Goal: Task Accomplishment & Management: Manage account settings

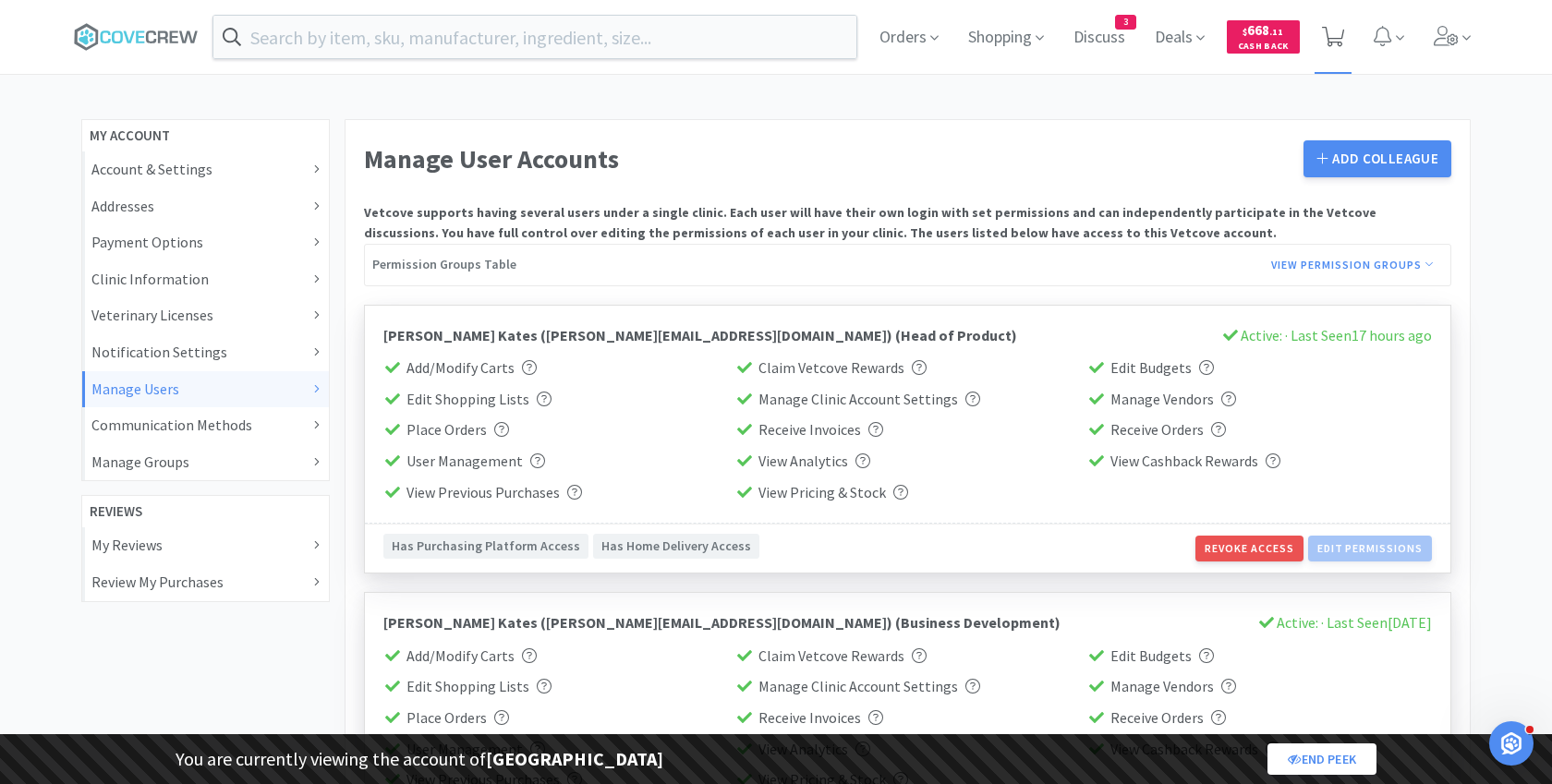
click at [1334, 32] on icon at bounding box center [1333, 37] width 23 height 21
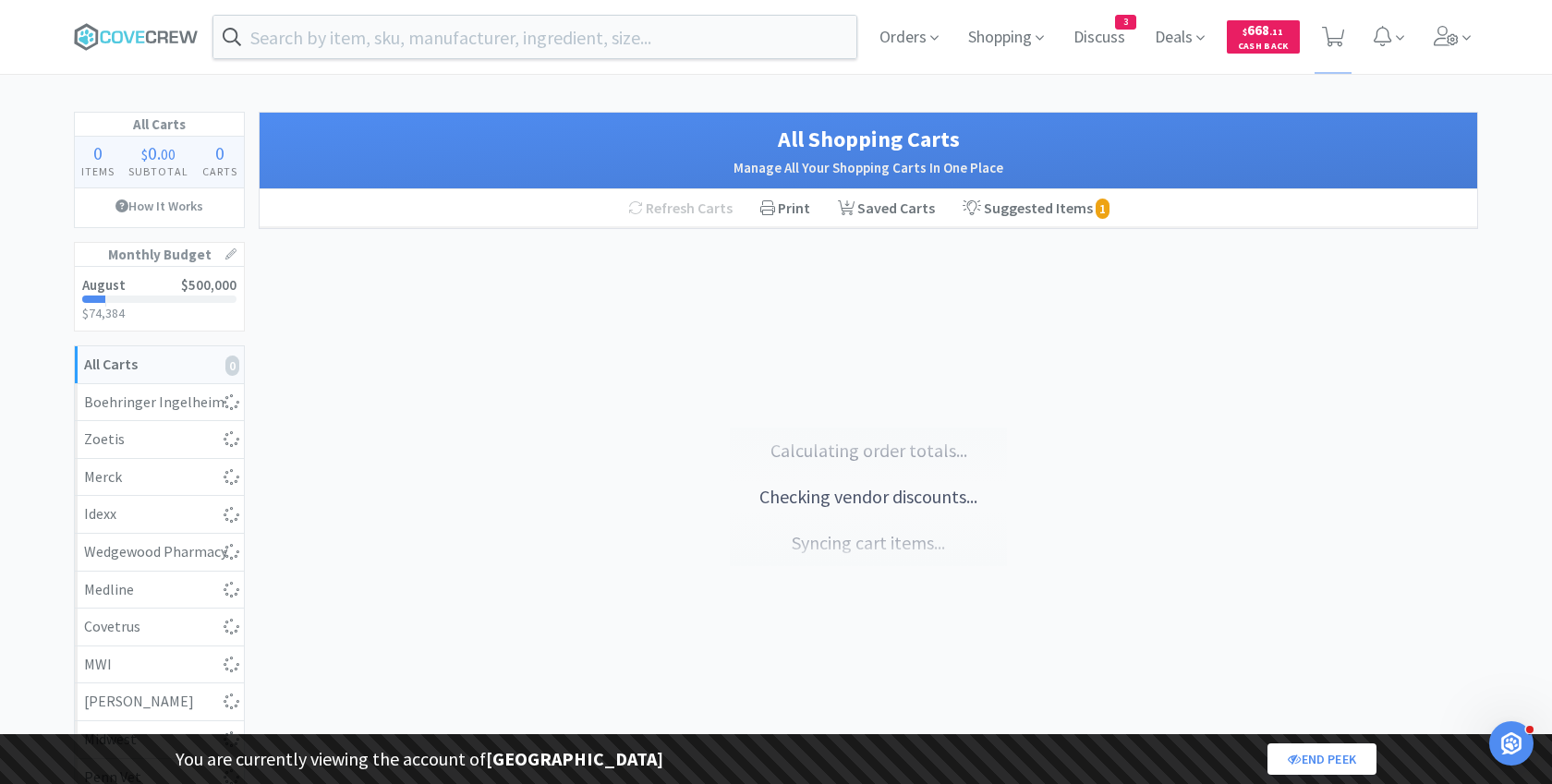
select select "2"
select select "1"
select select "2"
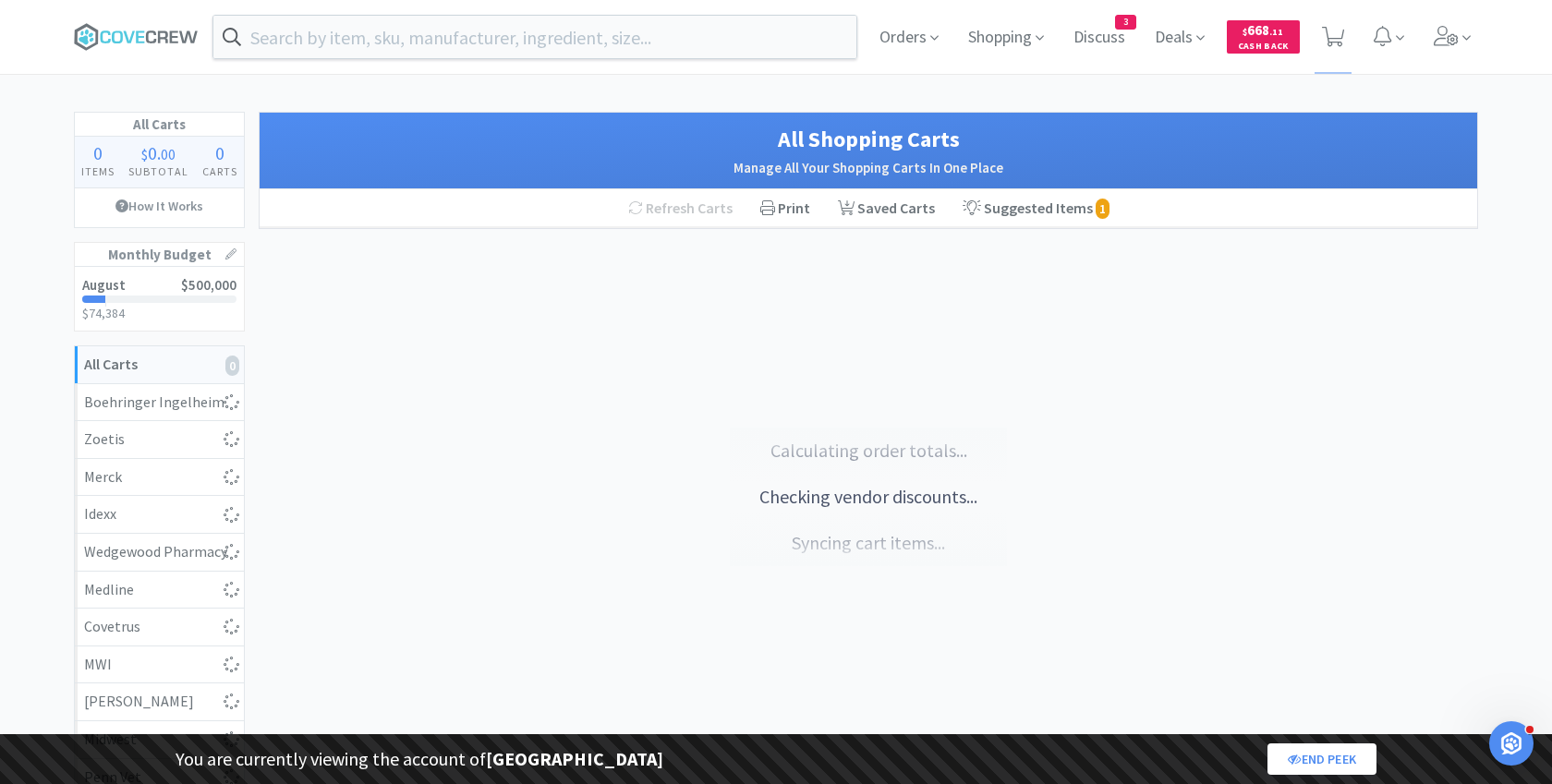
select select "2"
select select "8"
select select "1"
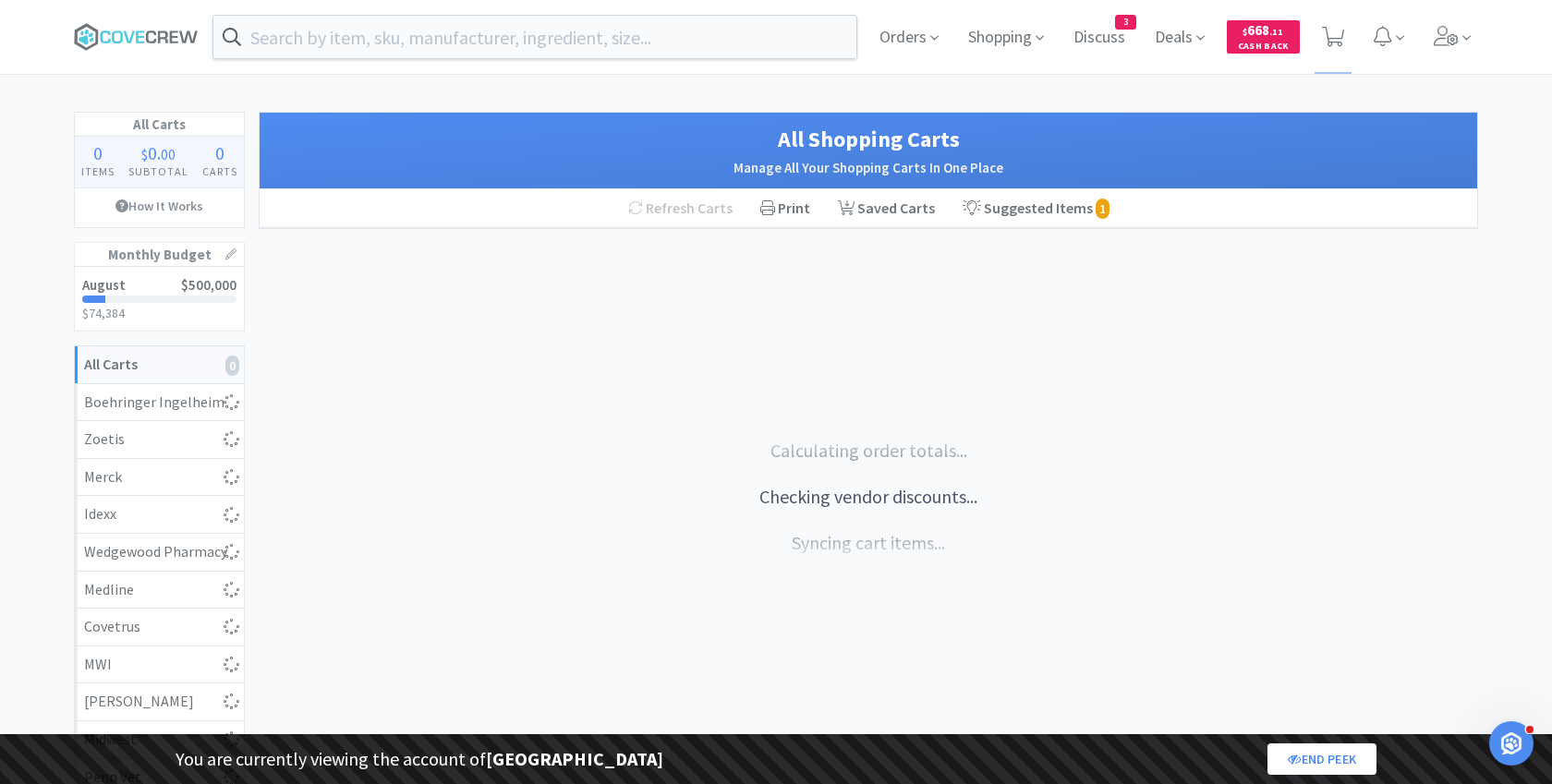
select select "1"
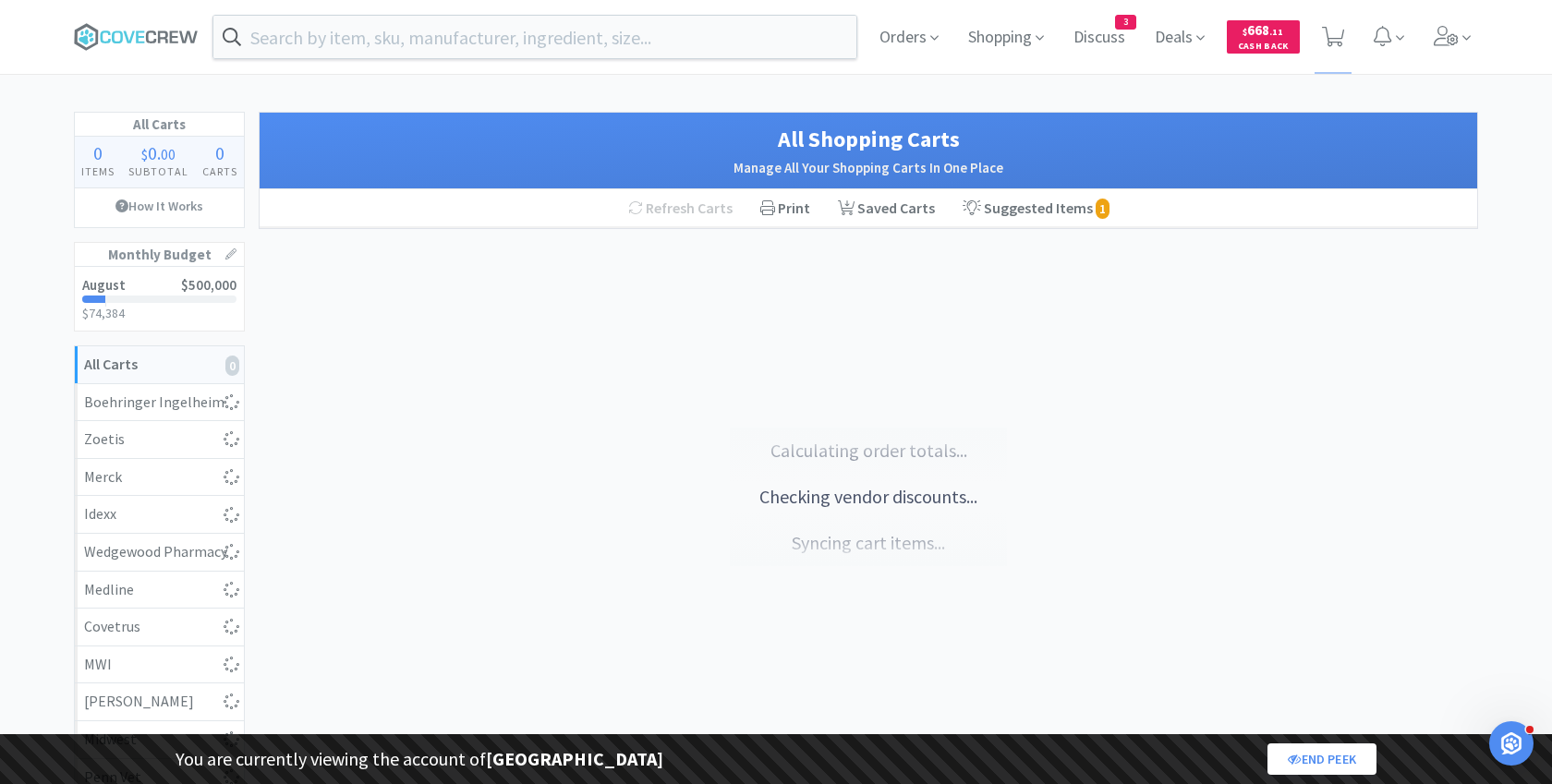
select select "2"
select select "1"
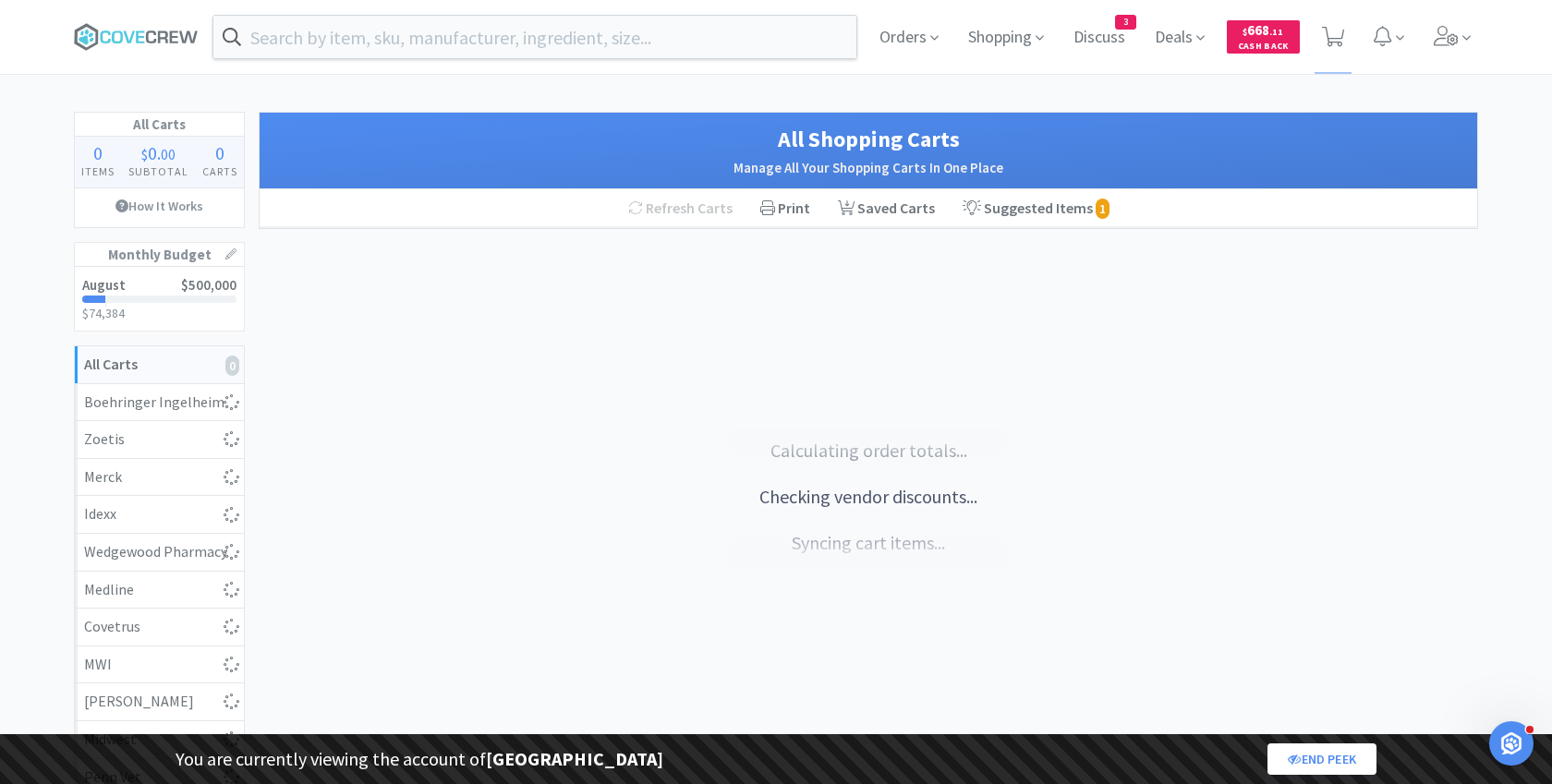
select select "1"
select select "5"
select select "2"
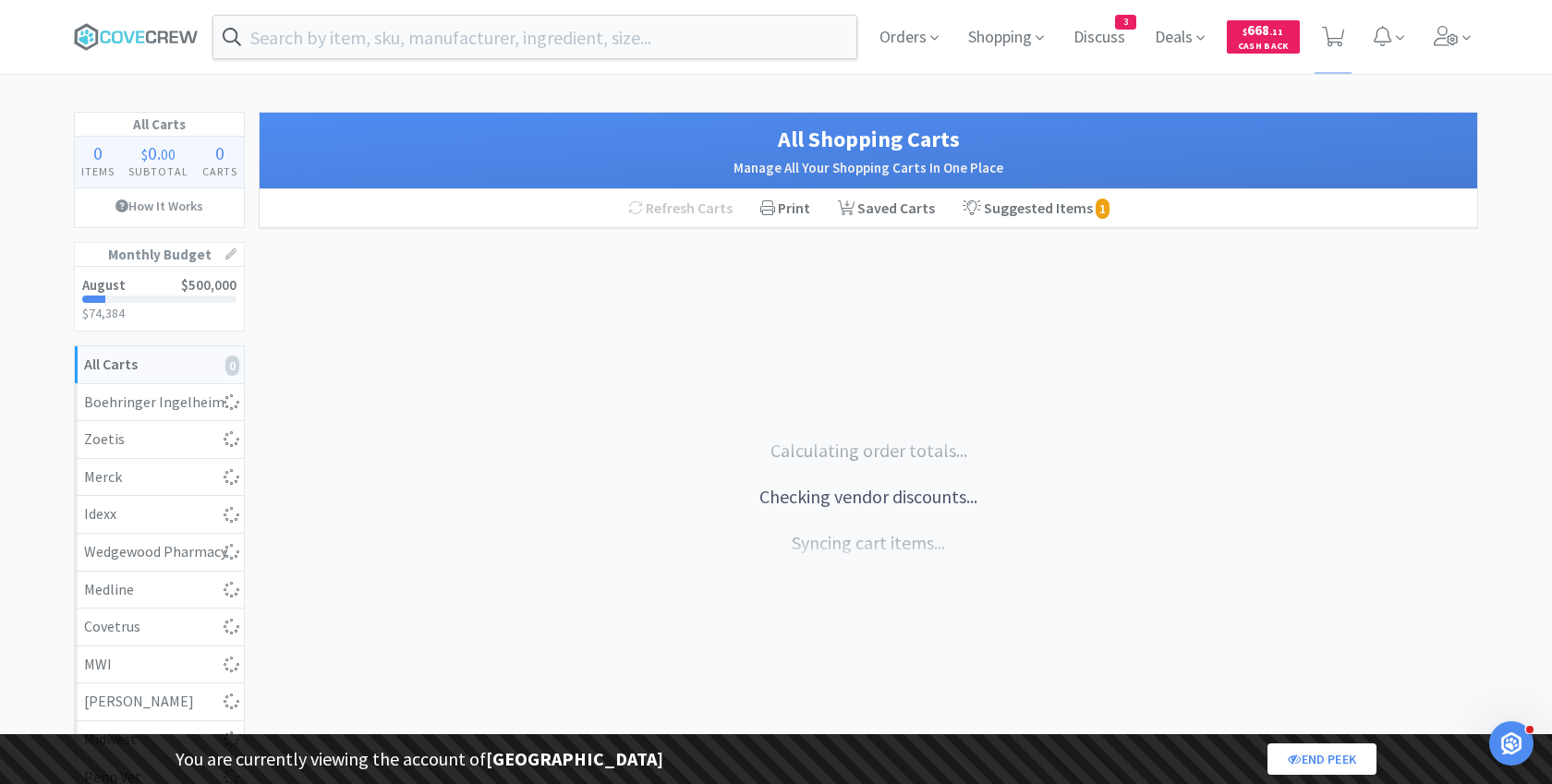
select select "1"
select select "2"
select select "1"
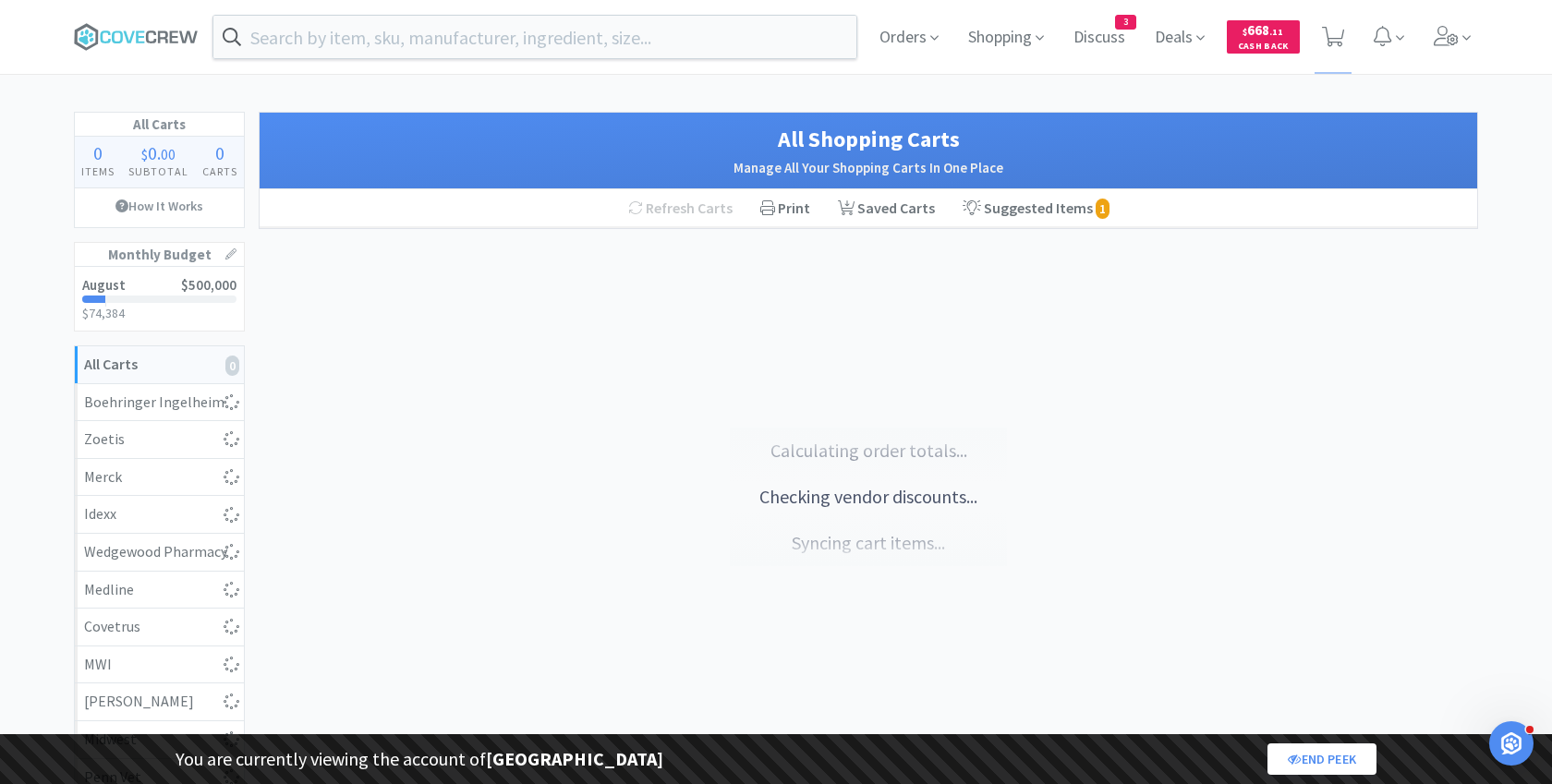
select select "3"
select select "5"
select select "2"
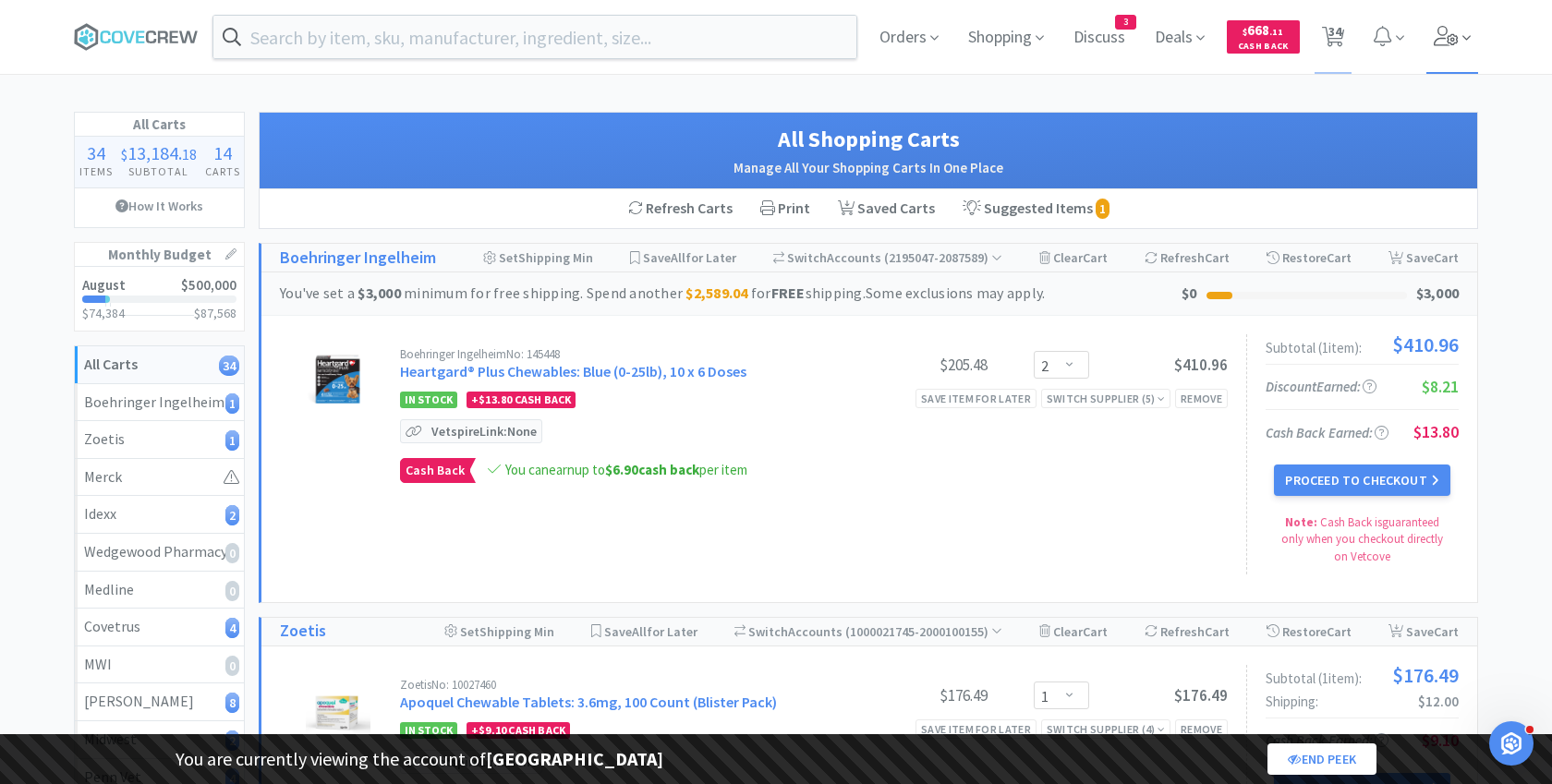
click at [1439, 45] on icon at bounding box center [1445, 36] width 25 height 21
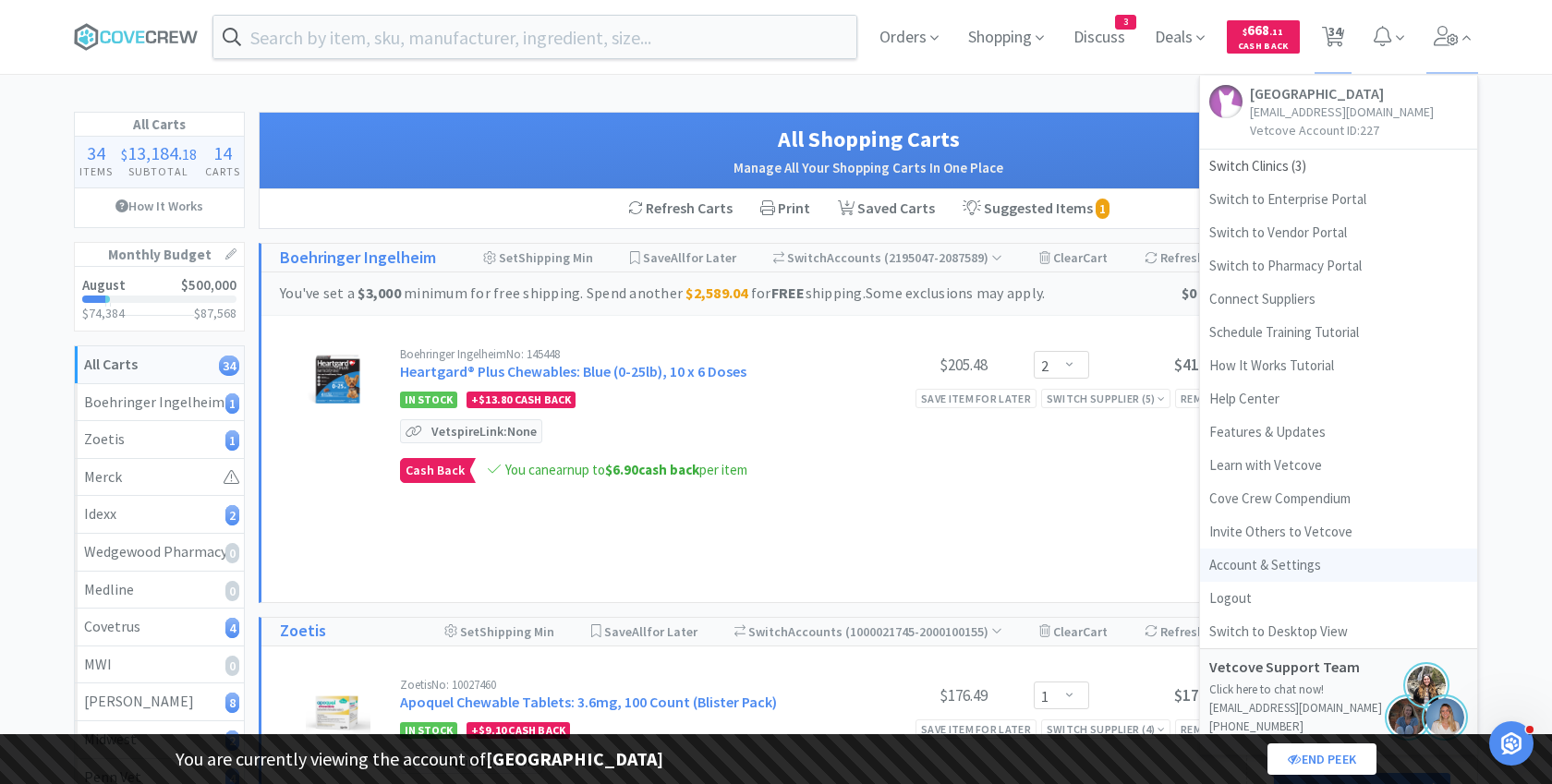
click at [1257, 570] on link "Account & Settings" at bounding box center [1338, 565] width 277 height 34
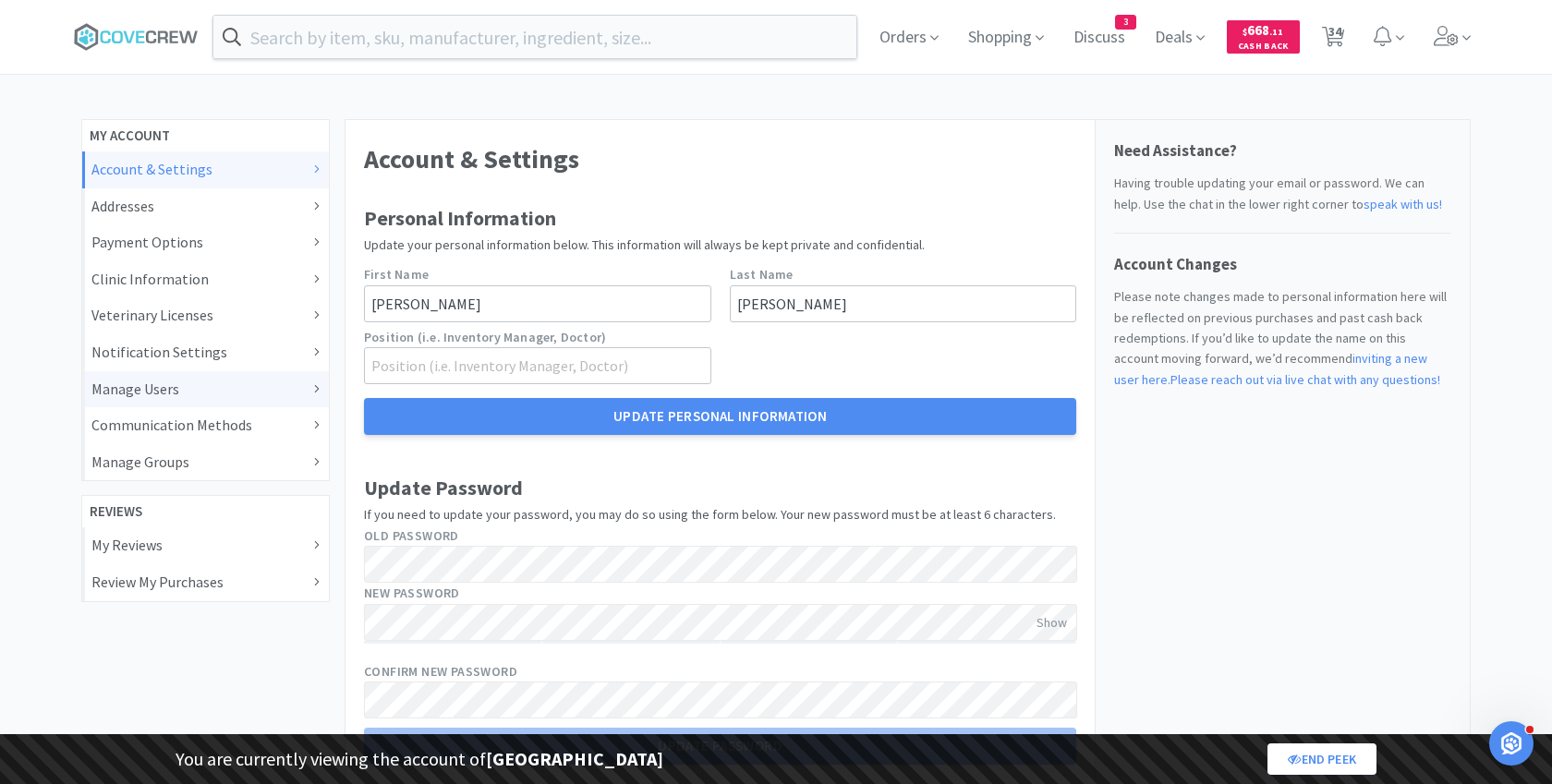
click at [151, 386] on div "Manage Users" at bounding box center [206, 390] width 228 height 24
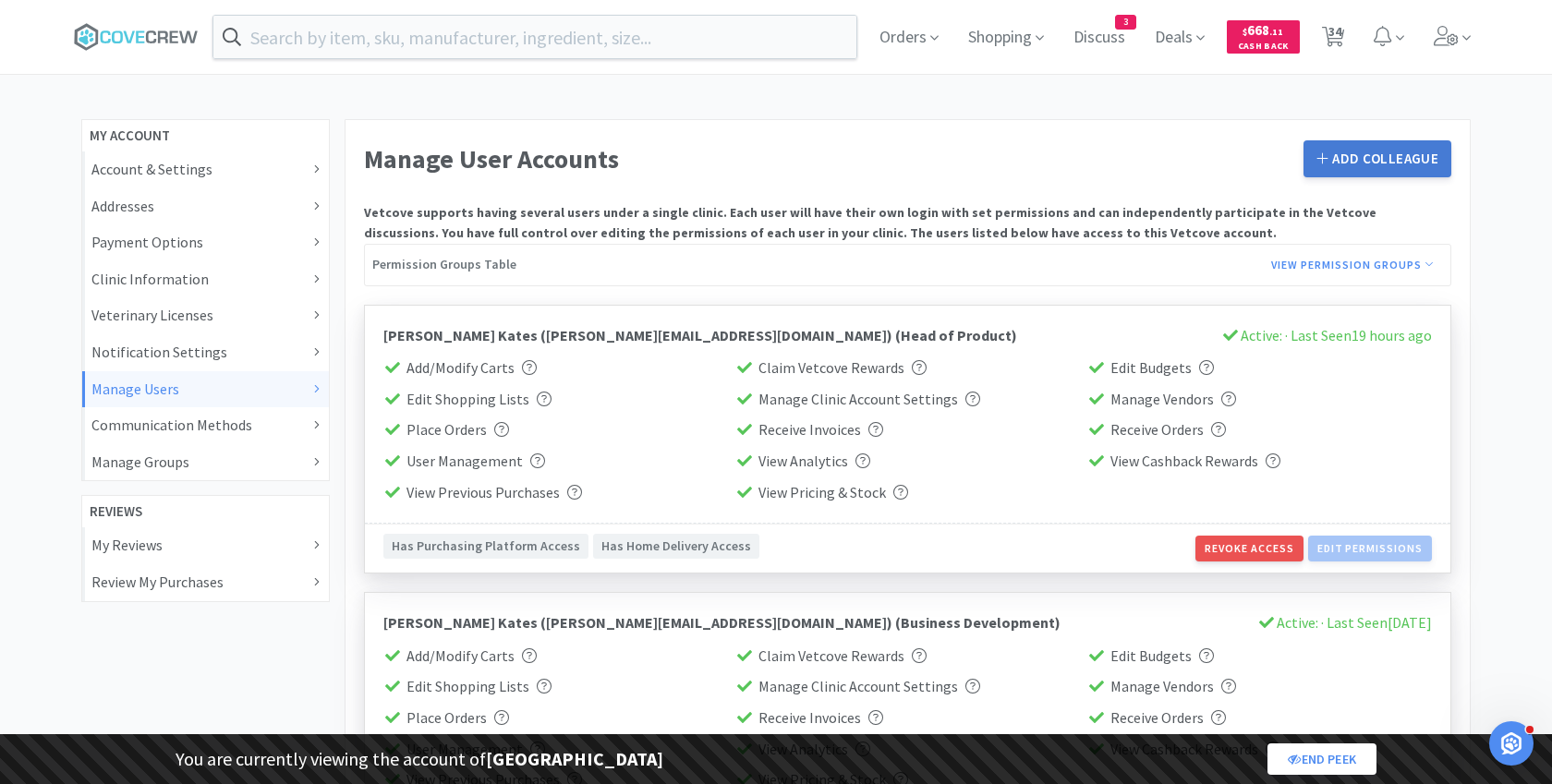
click at [1365, 159] on button "Add Colleague" at bounding box center [1377, 159] width 148 height 37
select select "BASIC"
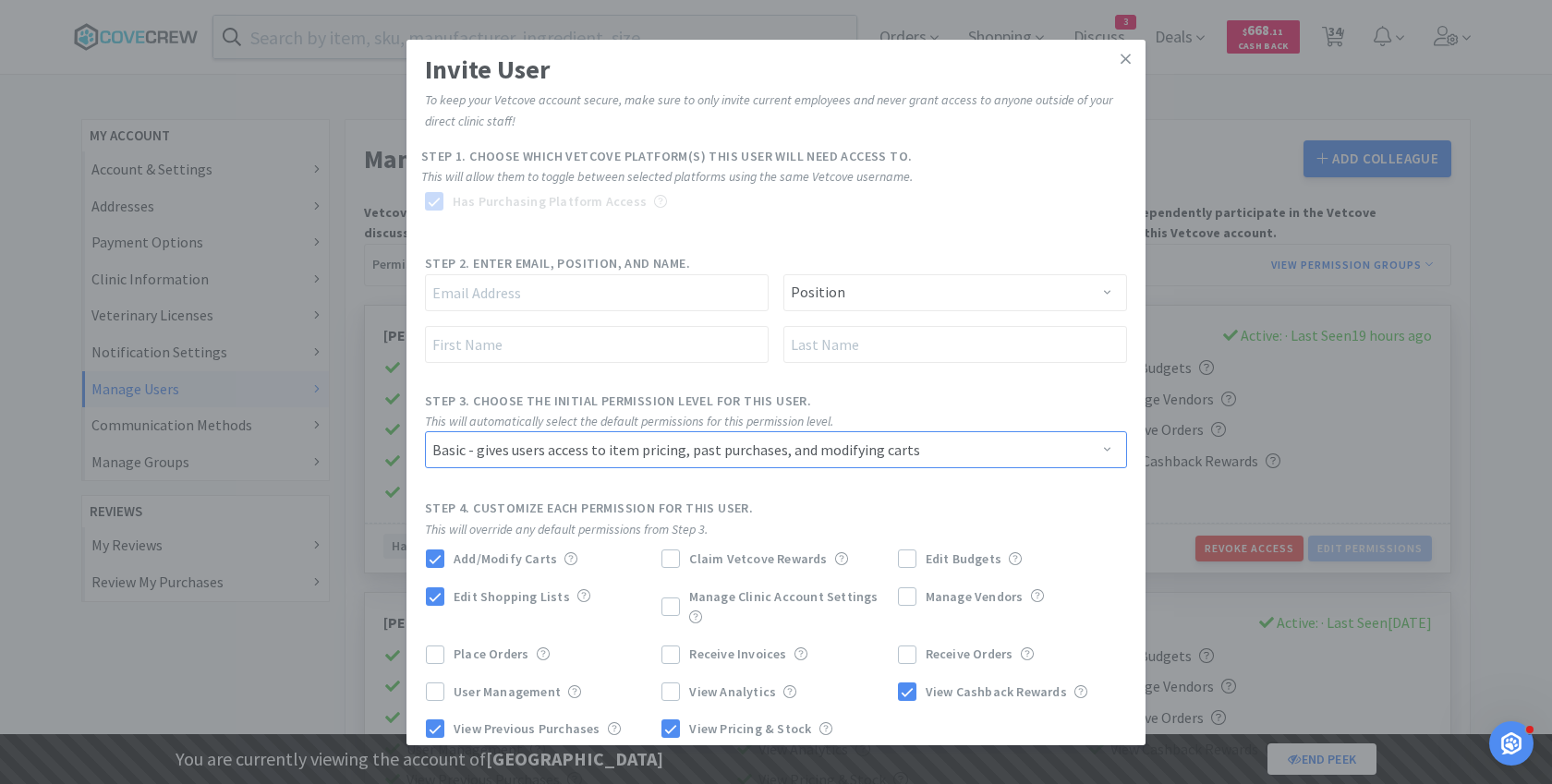
click at [625, 453] on select "Admin - gives users permission to access everything in Vetcove Manager - gives …" at bounding box center [775, 449] width 702 height 37
